Goal: Task Accomplishment & Management: Use online tool/utility

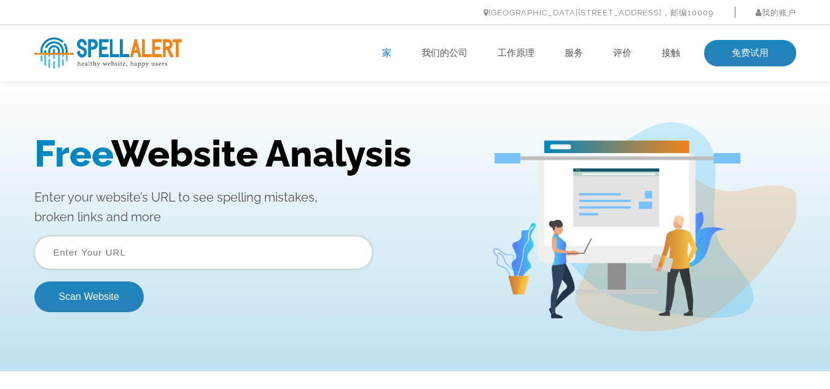
click at [254, 157] on h1 "Free Website Analysis" at bounding box center [253, 153] width 439 height 43
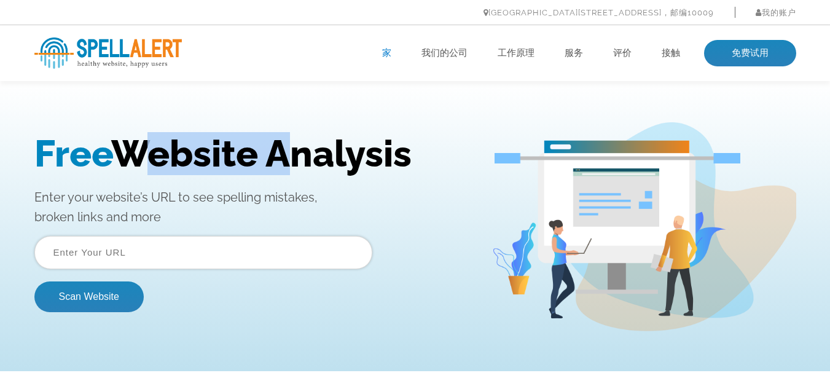
click at [254, 157] on h1 "Free Website Analysis" at bounding box center [253, 153] width 439 height 43
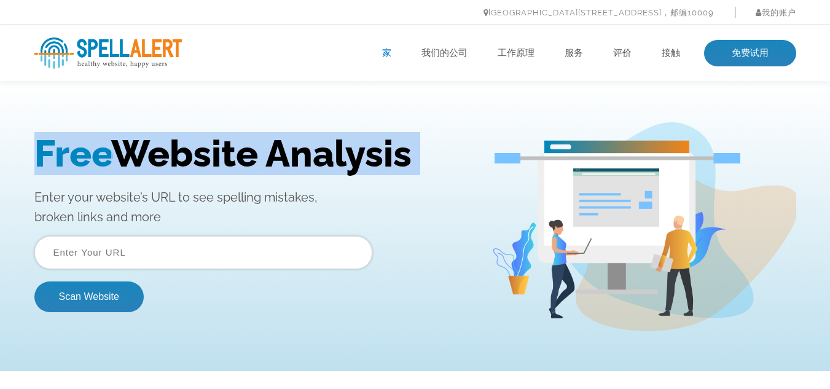
click at [254, 157] on h1 "Free Website Analysis" at bounding box center [253, 153] width 439 height 43
click at [371, 167] on h1 "Free Website Analysis" at bounding box center [253, 153] width 439 height 43
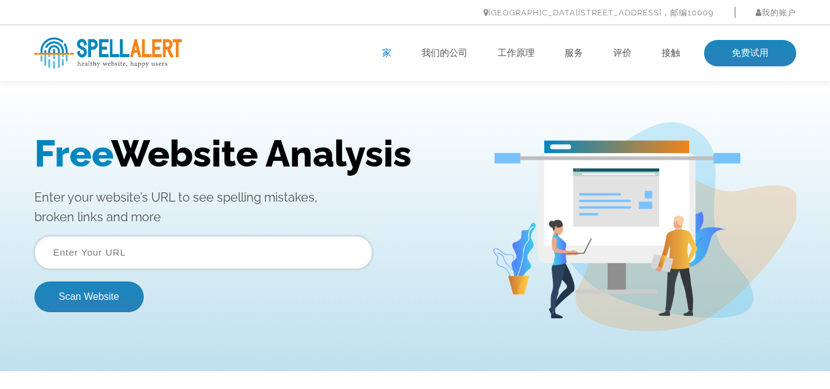
click at [357, 151] on h1 "Free Website Analysis" at bounding box center [253, 153] width 439 height 43
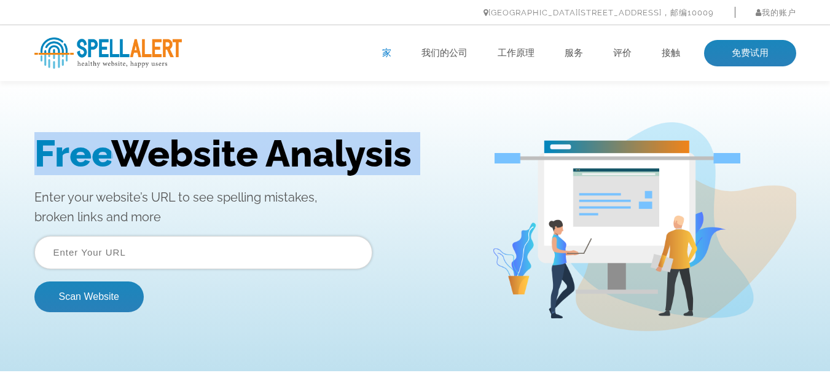
click at [357, 151] on h1 "Free Website Analysis" at bounding box center [253, 153] width 439 height 43
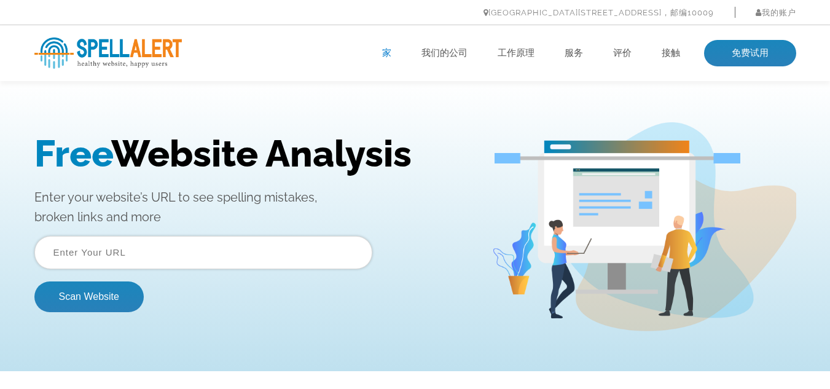
click at [390, 176] on div "Free Website Analysis Enter your website’s URL to see spelling mistakes, broken…" at bounding box center [262, 227] width 457 height 190
click at [168, 248] on input "text" at bounding box center [203, 252] width 338 height 33
paste input "https://www.jsxtshb.com网站"
type input "https://www.jsxtshb.com"
click at [34, 281] on button "Scan Website" at bounding box center [88, 296] width 109 height 31
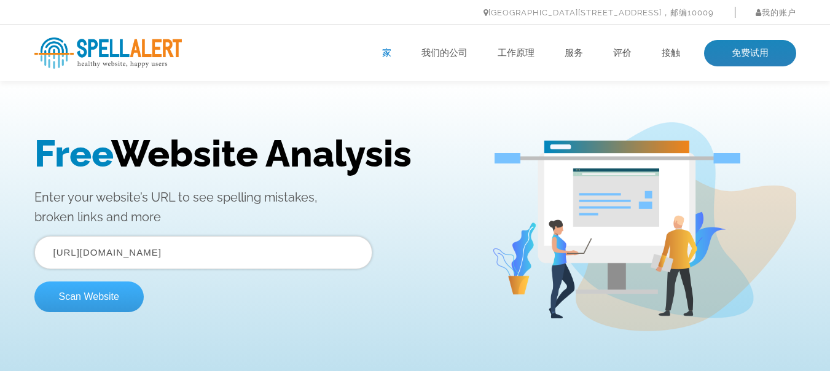
click at [95, 307] on button "Scan Website" at bounding box center [88, 296] width 109 height 31
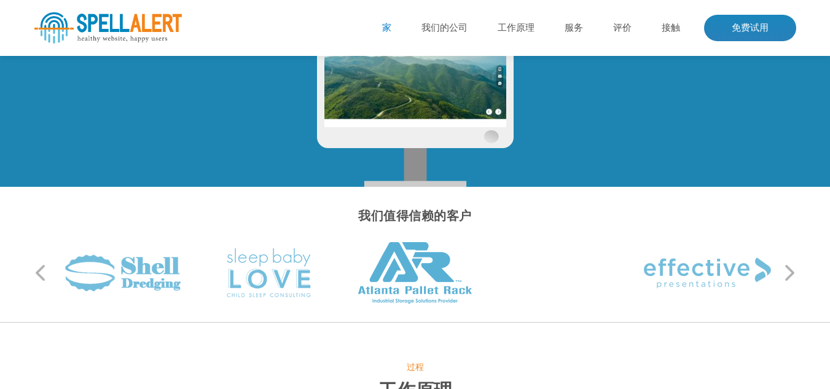
scroll to position [61, 0]
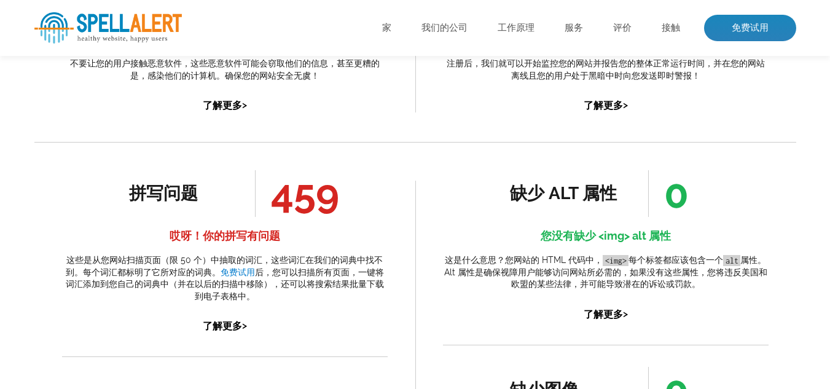
scroll to position [540, 0]
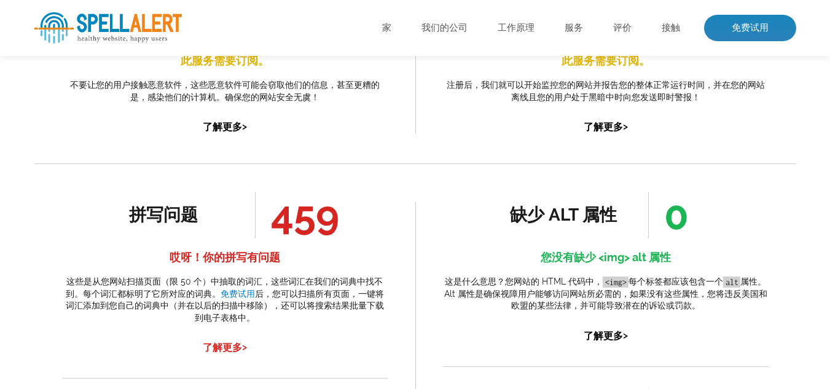
click at [244, 352] on font ">" at bounding box center [244, 347] width 5 height 12
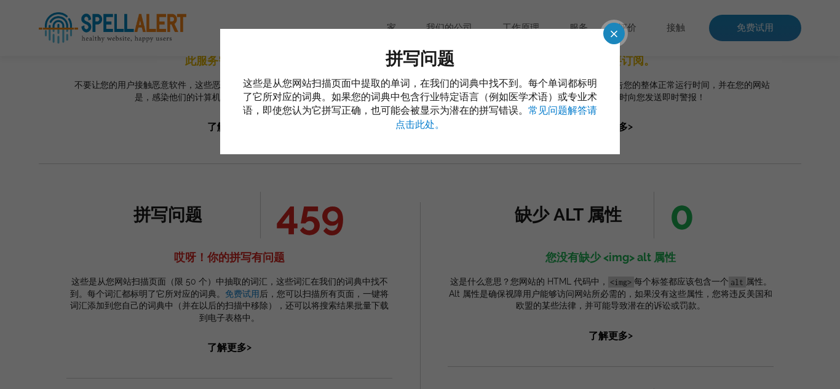
click at [607, 40] on span at bounding box center [603, 34] width 22 height 22
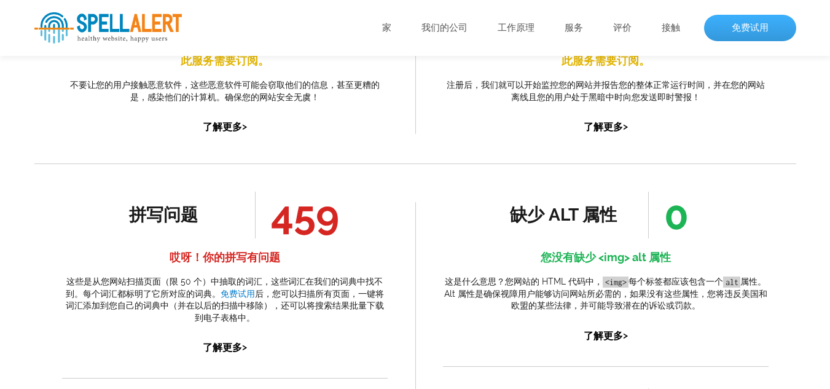
click at [739, 26] on font "免费试用" at bounding box center [750, 27] width 37 height 11
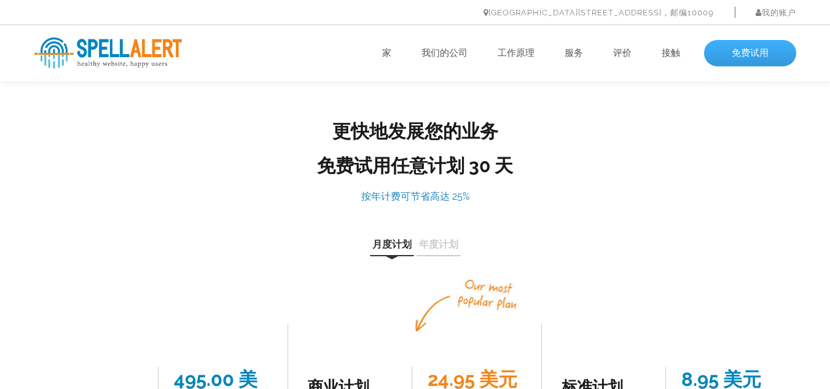
click at [759, 55] on font "免费试用" at bounding box center [750, 52] width 37 height 11
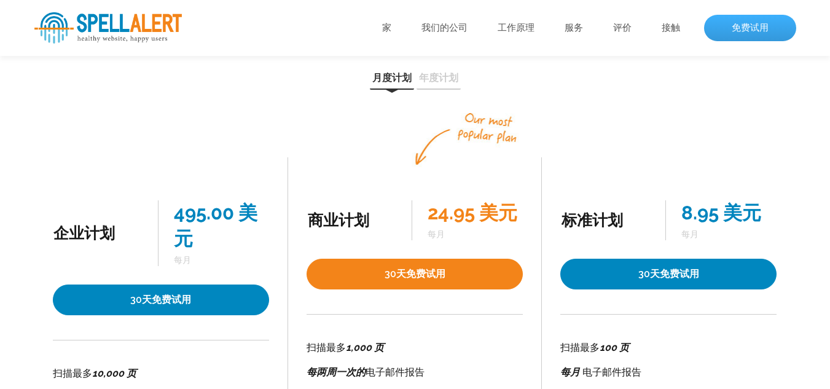
scroll to position [184, 0]
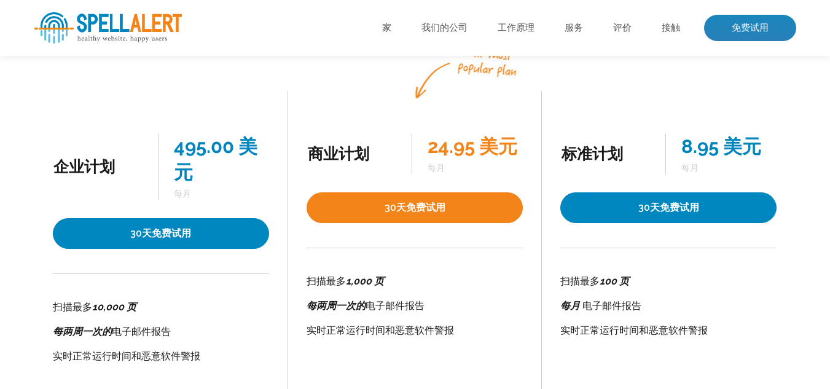
scroll to position [257, 0]
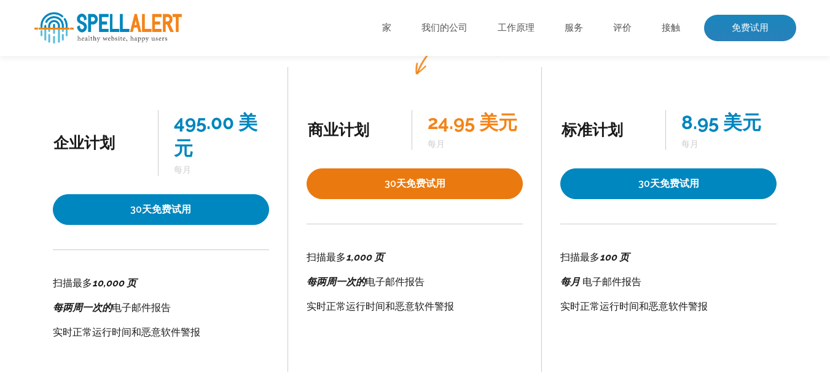
click at [440, 188] on font "30天免费试用" at bounding box center [415, 184] width 61 height 12
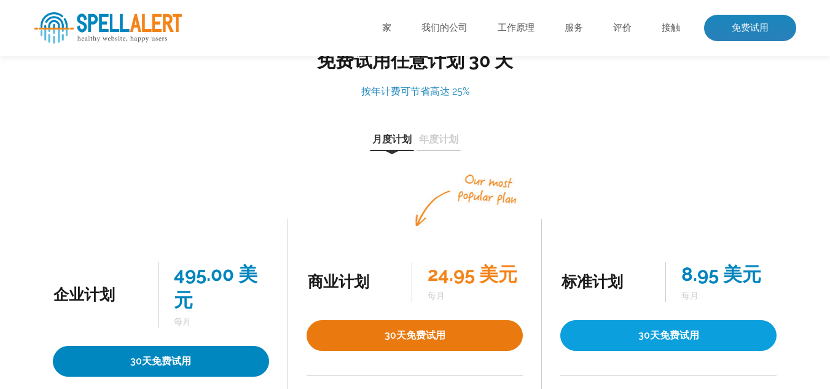
scroll to position [73, 0]
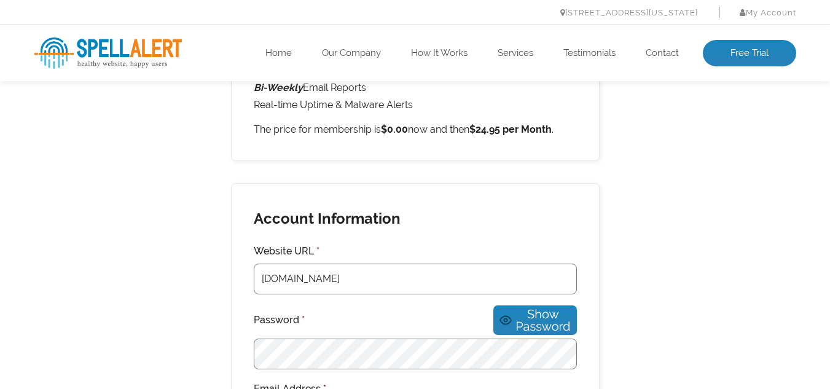
scroll to position [246, 0]
